Goal: Find specific page/section: Find specific page/section

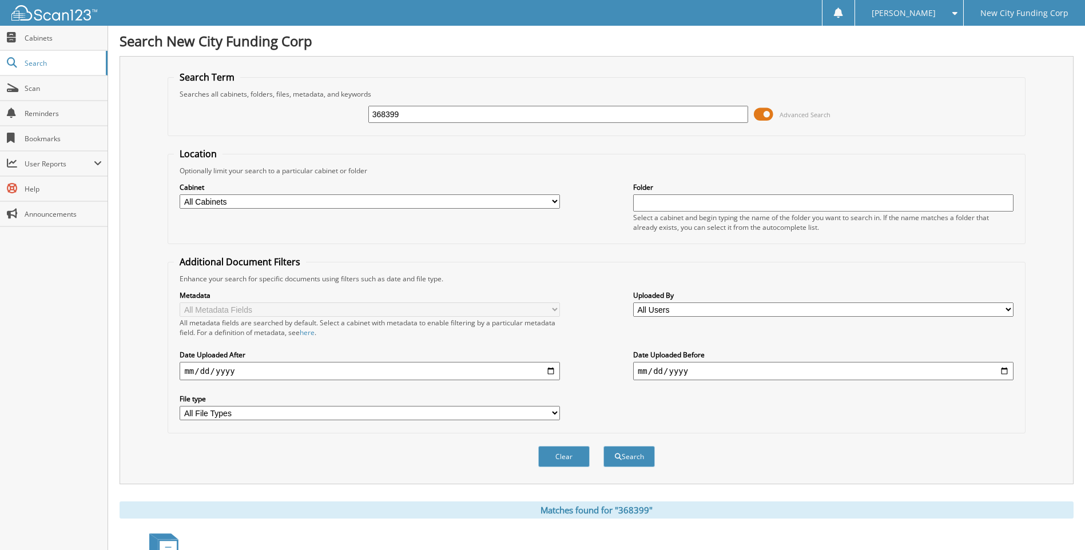
scroll to position [134, 0]
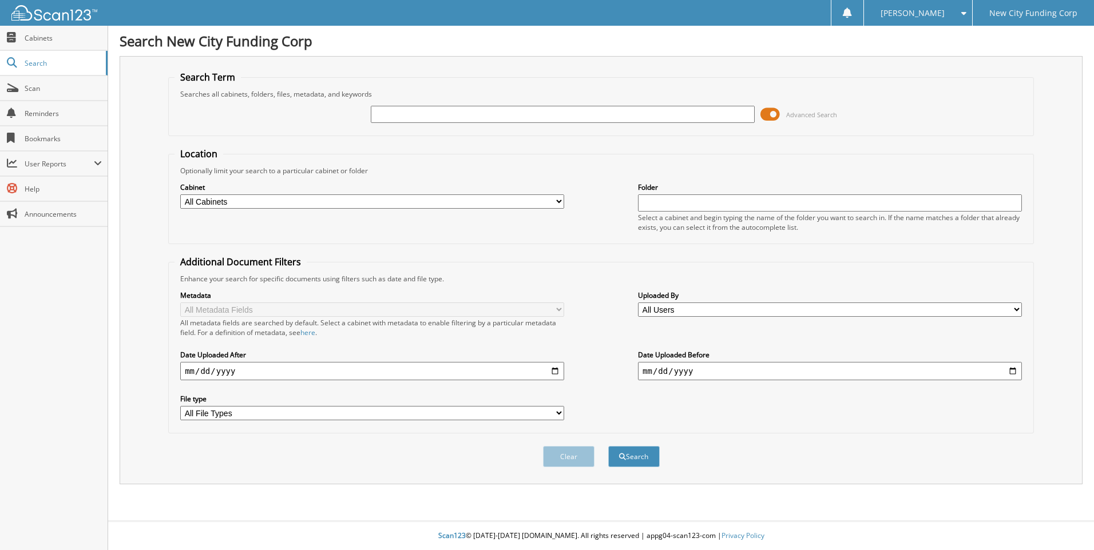
click at [430, 116] on input "text" at bounding box center [563, 114] width 384 height 17
type input "326162"
click at [608, 446] on button "Search" at bounding box center [633, 456] width 51 height 21
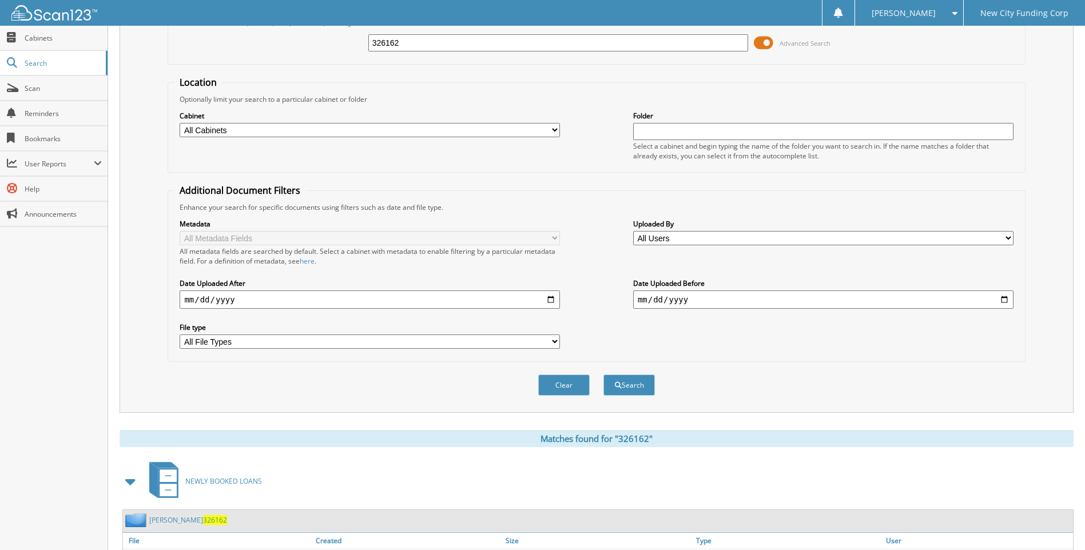
scroll to position [153, 0]
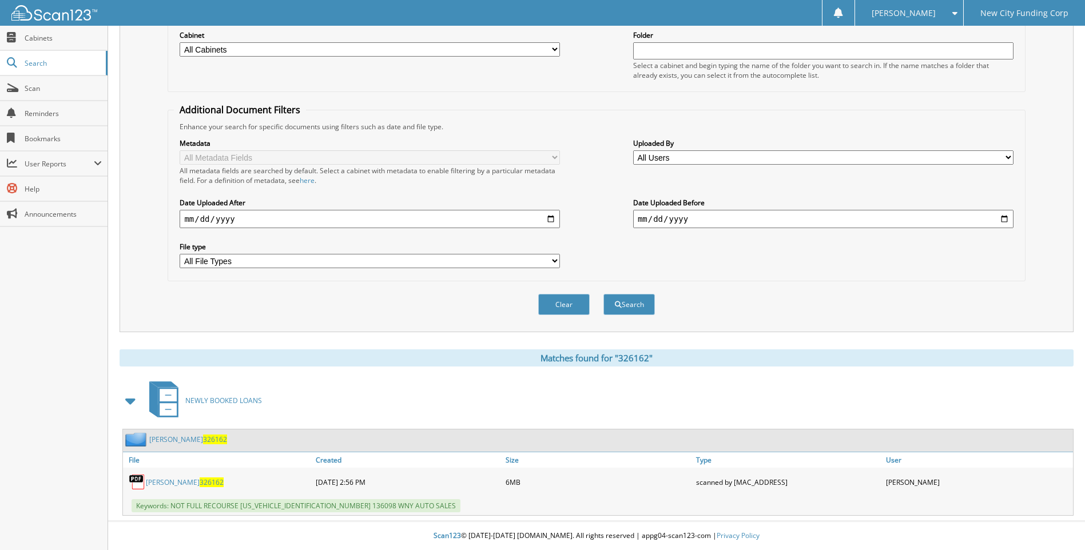
click at [193, 480] on link "[PERSON_NAME] 326162" at bounding box center [185, 483] width 78 height 10
